Goal: Find specific page/section: Find specific page/section

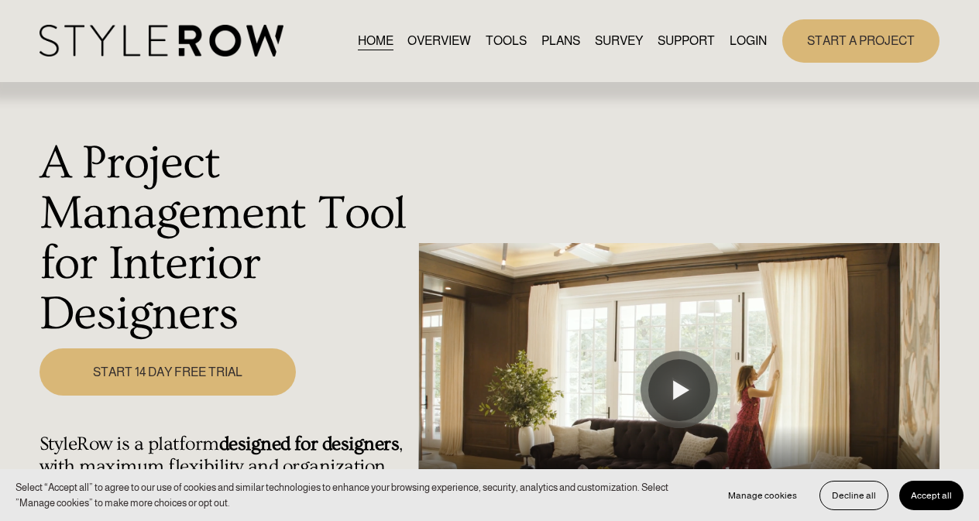
click at [745, 35] on link "LOGIN" at bounding box center [747, 40] width 37 height 21
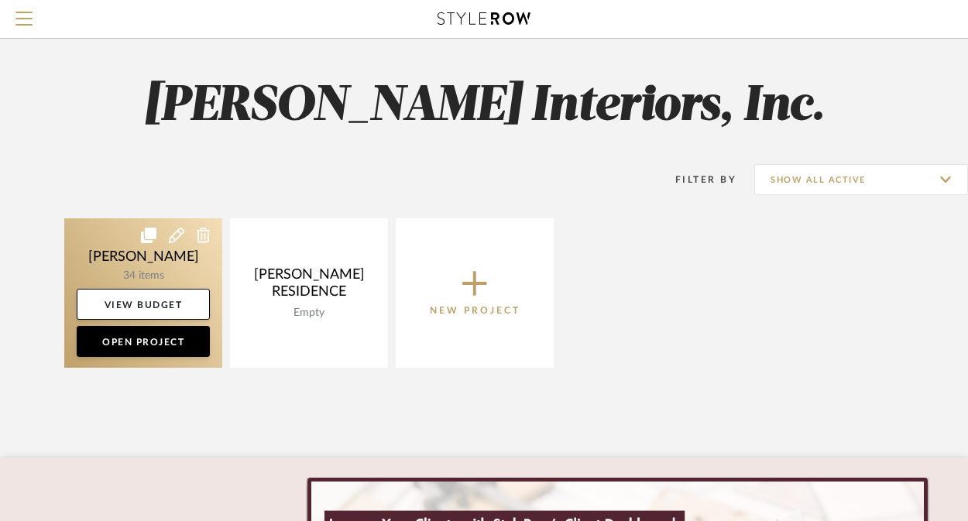
click at [193, 248] on link at bounding box center [143, 292] width 158 height 149
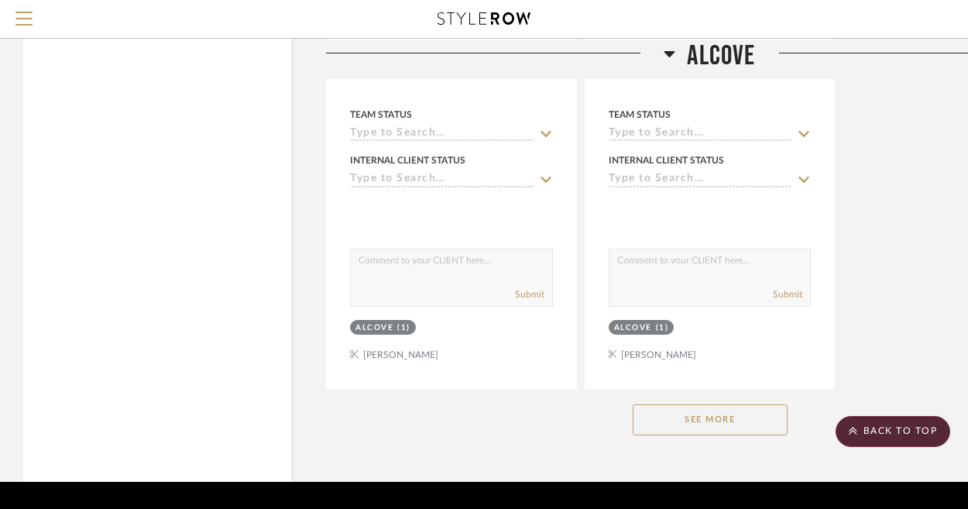
scroll to position [2016, 0]
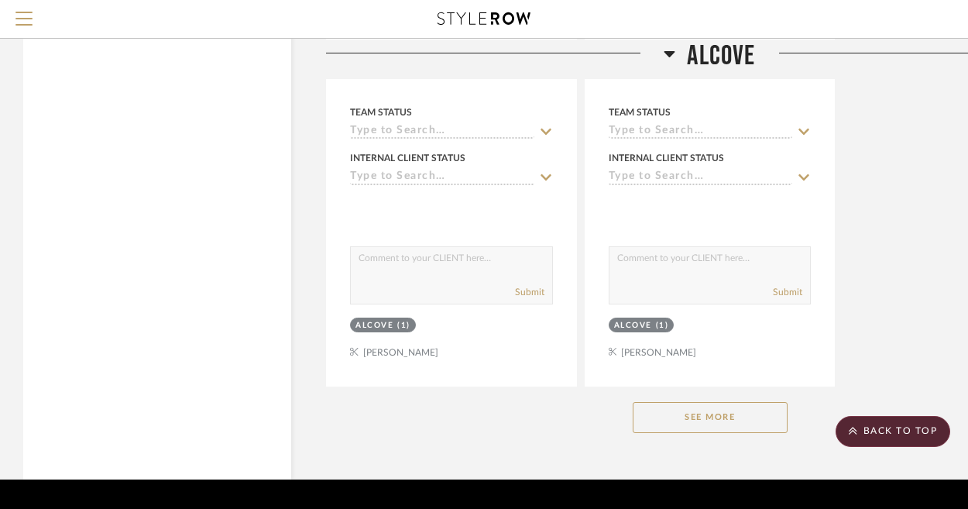
click at [675, 413] on button "See More" at bounding box center [709, 417] width 155 height 31
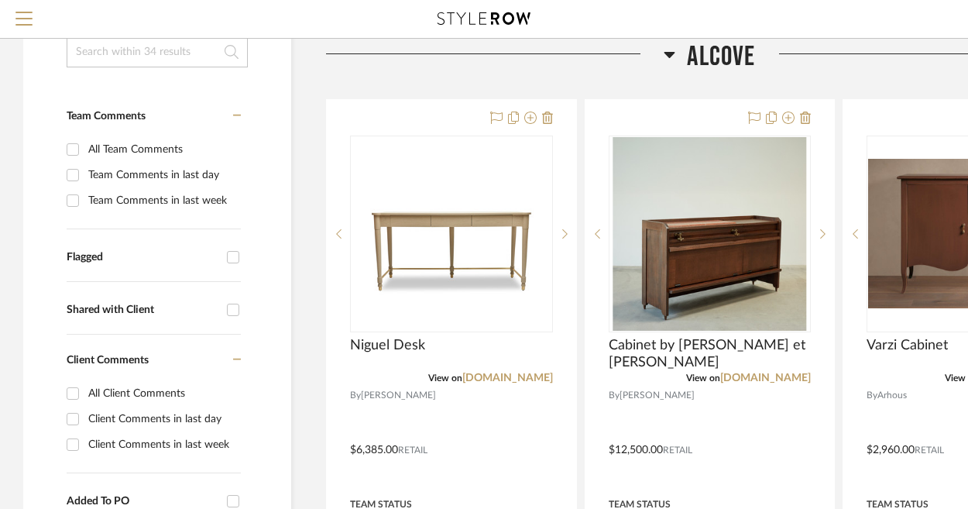
scroll to position [255, 0]
